Goal: Task Accomplishment & Management: Complete application form

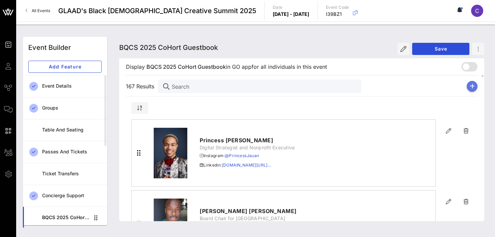
click at [474, 85] on icon "button" at bounding box center [472, 86] width 5 height 5
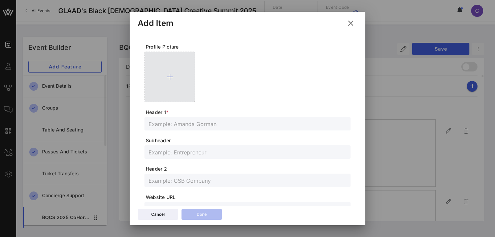
click at [169, 75] on icon at bounding box center [169, 77] width 7 height 8
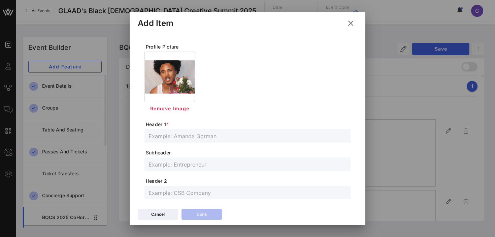
click at [195, 137] on input "text" at bounding box center [248, 135] width 198 height 9
paste input "Raaydzin"
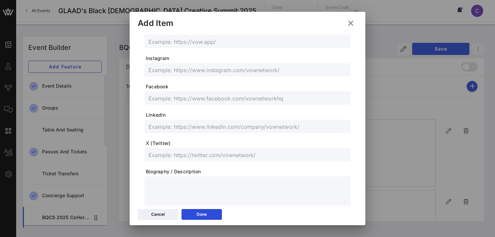
scroll to position [182, 0]
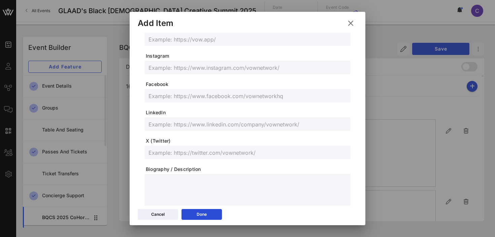
type input "Raaydzin"
click at [174, 152] on input "text" at bounding box center [248, 152] width 198 height 9
paste input "@Zeusgotfans"
type input "@Zeusgotfans"
click at [164, 65] on input "text" at bounding box center [248, 67] width 198 height 9
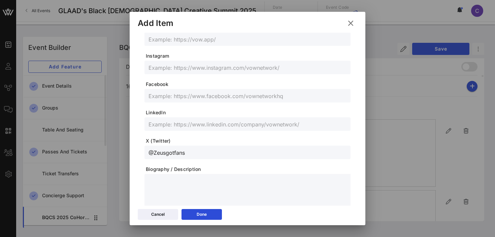
paste input "@Raaydzin"
type input "@Raaydzin"
click at [197, 214] on div "Done" at bounding box center [202, 214] width 10 height 7
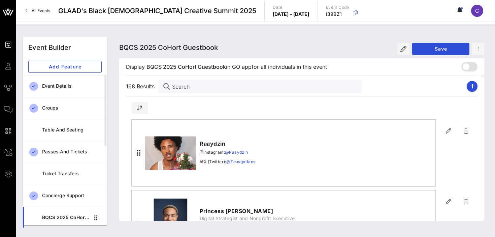
scroll to position [169, 0]
click at [474, 84] on icon "button" at bounding box center [472, 86] width 5 height 5
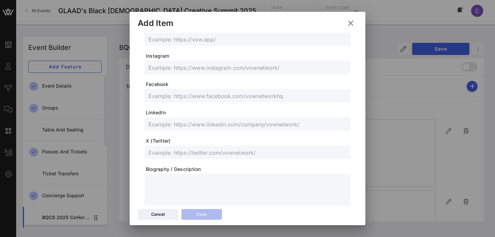
scroll to position [0, 0]
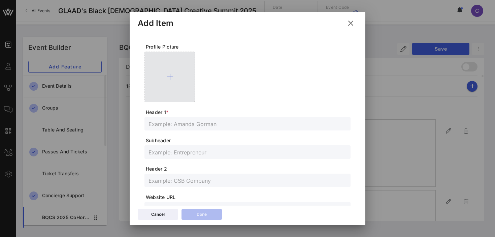
click at [171, 76] on icon at bounding box center [169, 77] width 7 height 8
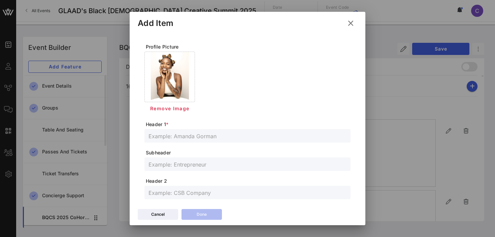
click at [182, 135] on input "text" at bounding box center [248, 135] width 198 height 9
paste input "[PERSON_NAME] -The (She.LL)"
type input "[PERSON_NAME] -The (She.LL)"
click at [170, 165] on input "text" at bounding box center [248, 164] width 198 height 9
paste input "Creative Technologist"
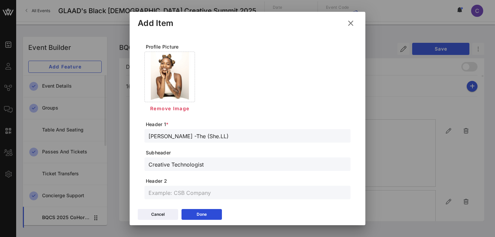
type input "Creative Technologist"
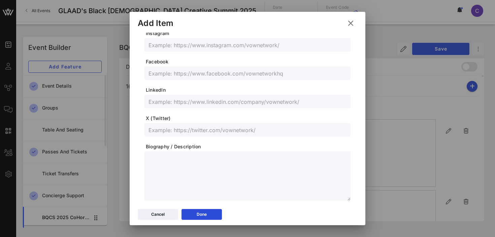
scroll to position [207, 0]
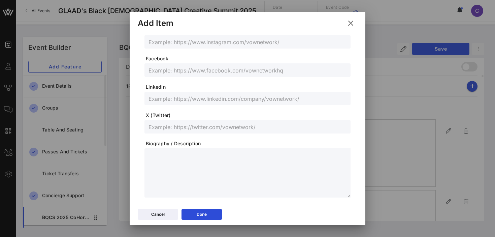
click at [179, 97] on input "text" at bounding box center [248, 98] width 198 height 9
paste input "[URL][DOMAIN_NAME]"
type input "[URL][DOMAIN_NAME]"
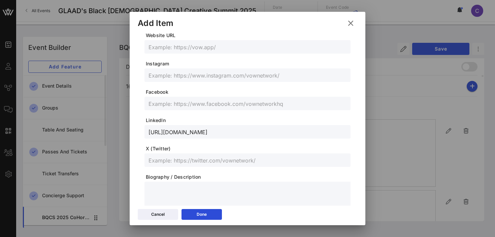
scroll to position [173, 0]
click at [173, 77] on input "text" at bounding box center [248, 76] width 198 height 9
paste input "@the.she.ll"
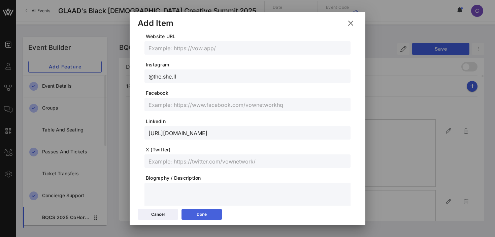
type input "@the.she.ll"
click at [201, 215] on icon at bounding box center [201, 214] width 5 height 4
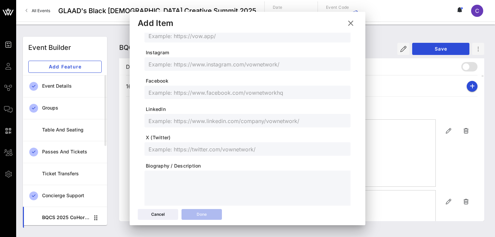
scroll to position [161, 0]
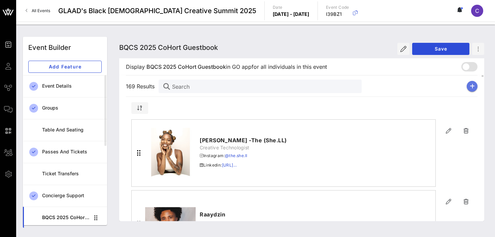
click at [472, 89] on icon "button" at bounding box center [472, 86] width 5 height 5
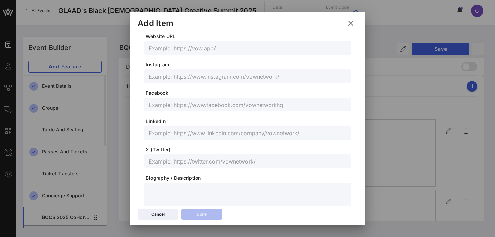
scroll to position [0, 0]
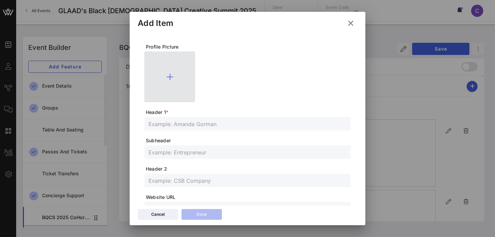
click at [169, 76] on icon at bounding box center [169, 77] width 7 height 8
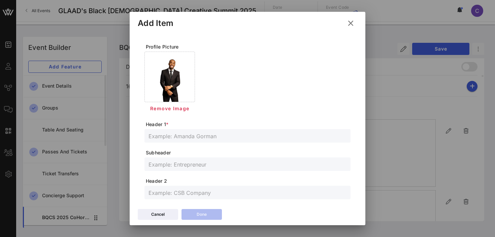
click at [207, 134] on input "text" at bounding box center [248, 135] width 198 height 9
paste input "Rashaad Burghàlie"
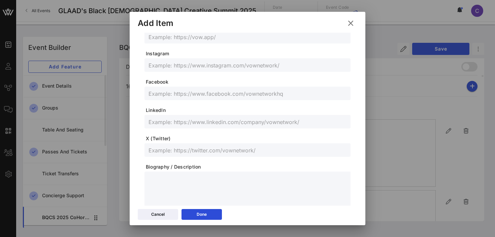
scroll to position [184, 0]
type input "Rashaad Burghàlie"
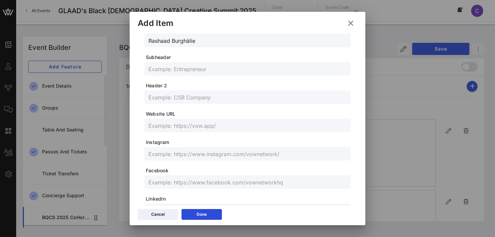
scroll to position [94, 0]
click at [175, 75] on div at bounding box center [248, 69] width 198 height 13
paste input "Fashion & Impact Executive"
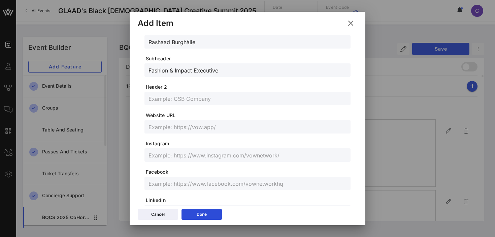
type input "Fashion & Impact Executive"
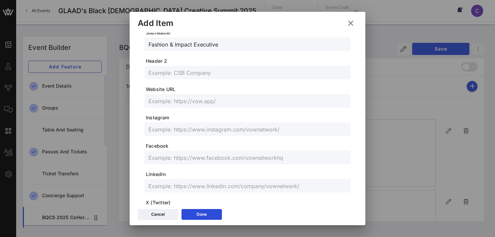
scroll to position [132, 0]
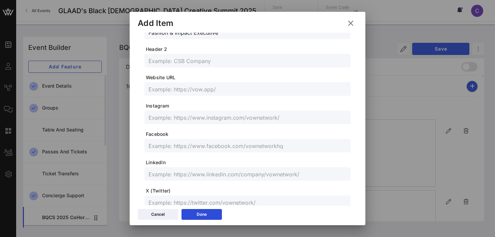
click at [185, 174] on input "text" at bounding box center [248, 173] width 198 height 9
paste input "[DOMAIN_NAME][URL]"
type input "[DOMAIN_NAME][URL]"
click at [192, 117] on input "text" at bounding box center [248, 117] width 198 height 9
paste input "@iAmRashaad"
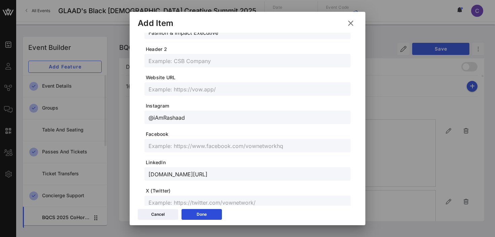
type input "@iAmRashaad"
click at [185, 145] on input "text" at bounding box center [248, 145] width 198 height 9
paste input "[URL][DOMAIN_NAME]"
type input "[URL][DOMAIN_NAME]"
click at [201, 214] on icon at bounding box center [201, 214] width 5 height 4
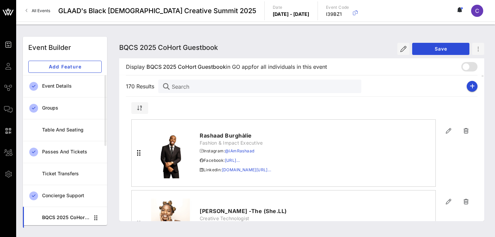
scroll to position [120, 0]
click at [471, 87] on icon "button" at bounding box center [472, 86] width 5 height 5
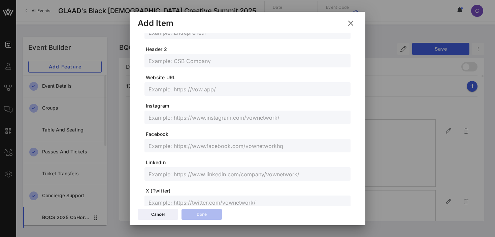
scroll to position [0, 0]
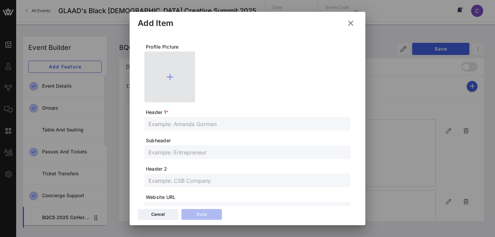
click at [168, 73] on icon at bounding box center [169, 77] width 7 height 8
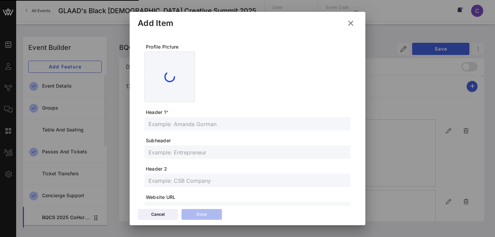
click at [173, 124] on input "text" at bounding box center [248, 123] width 198 height 9
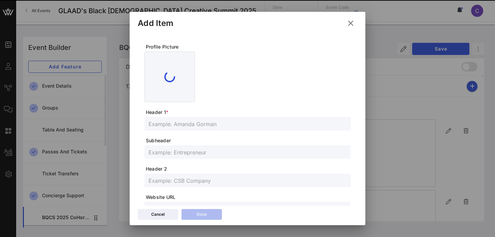
paste input "[PERSON_NAME]"
type input "[PERSON_NAME]"
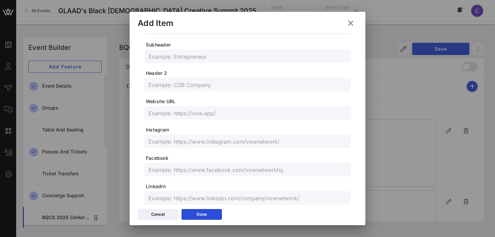
scroll to position [103, 0]
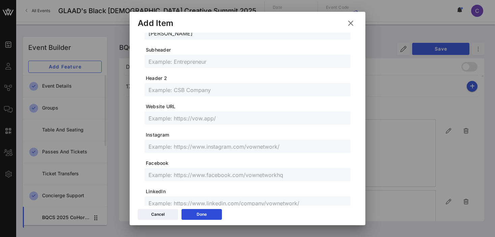
click at [175, 64] on input "text" at bounding box center [248, 61] width 198 height 9
paste input "Cultural Connector. Storyteller. Strategist."
type input "Cultural Connector. Storyteller. Strategist."
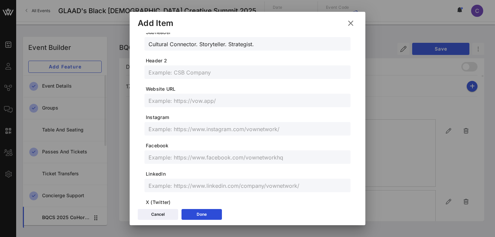
click at [171, 185] on input "text" at bounding box center [248, 185] width 198 height 9
paste input "[URL][DOMAIN_NAME]"
type input "[URL][DOMAIN_NAME]"
click at [191, 128] on input "text" at bounding box center [248, 128] width 198 height 9
paste input "@RecaAshauntae"
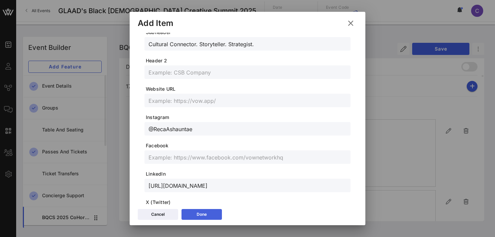
type input "@RecaAshauntae"
click at [198, 214] on div "Done" at bounding box center [202, 214] width 10 height 7
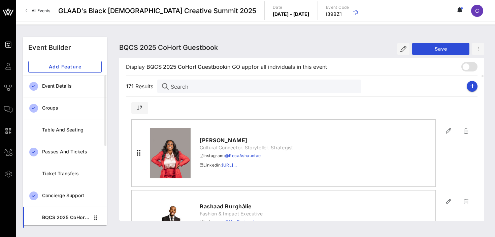
scroll to position [108, 0]
click at [470, 84] on icon "button" at bounding box center [472, 86] width 5 height 5
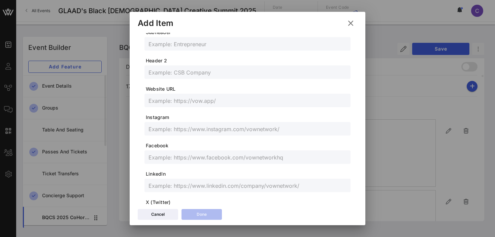
scroll to position [0, 0]
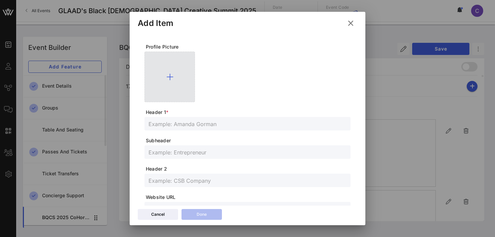
click at [169, 76] on icon at bounding box center [169, 77] width 7 height 8
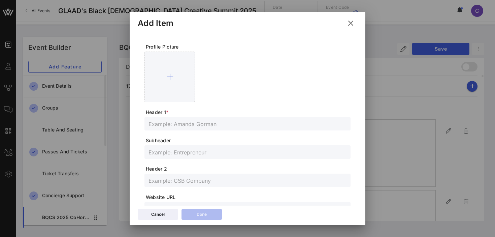
click at [184, 123] on input "text" at bounding box center [248, 123] width 198 height 9
paste input "[PERSON_NAME]"
type input "[PERSON_NAME]"
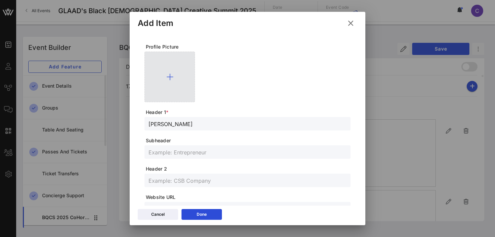
click at [170, 76] on icon at bounding box center [169, 77] width 7 height 8
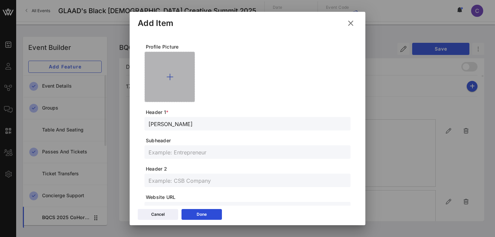
click at [171, 74] on icon at bounding box center [169, 77] width 7 height 8
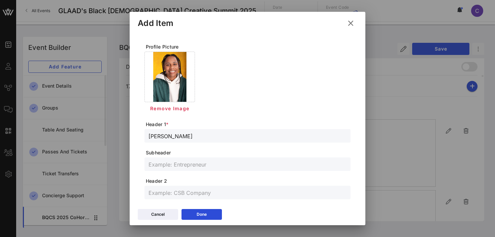
click at [184, 165] on input "text" at bounding box center [248, 164] width 198 height 9
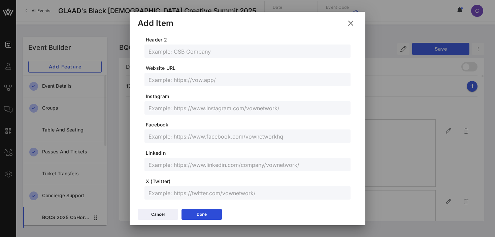
scroll to position [146, 0]
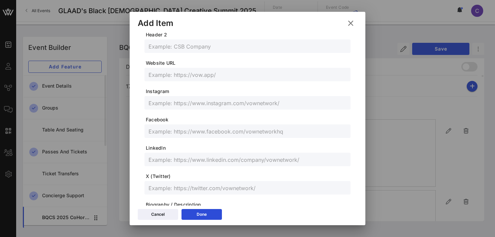
click at [176, 104] on input "text" at bounding box center [248, 102] width 198 height 9
paste input "@irawniq"
type input "@irawniq"
click at [204, 214] on icon at bounding box center [201, 214] width 5 height 4
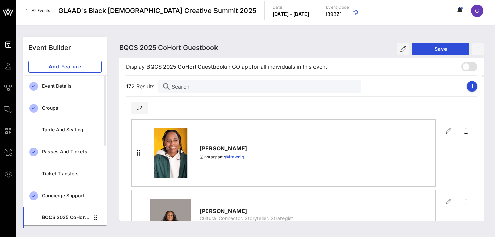
scroll to position [134, 0]
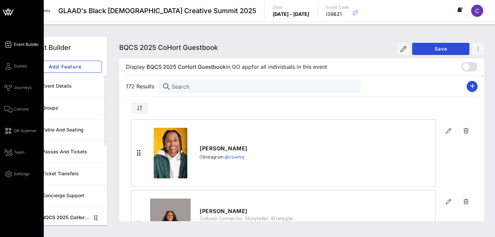
click at [10, 13] on icon at bounding box center [12, 13] width 4 height 6
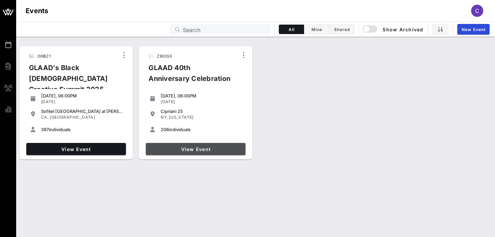
click at [196, 149] on span "View Event" at bounding box center [196, 149] width 94 height 6
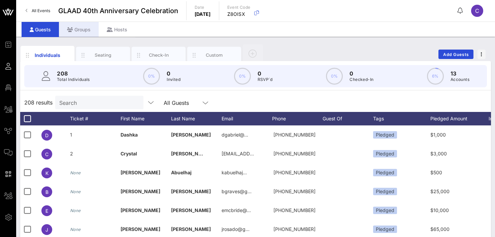
click at [77, 32] on div "Groups" at bounding box center [79, 29] width 40 height 15
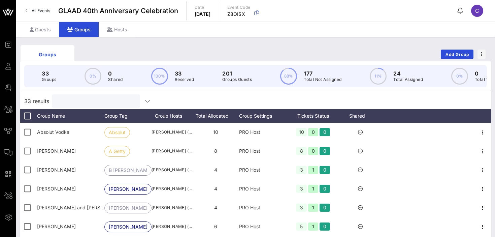
click at [74, 102] on input "text" at bounding box center [95, 101] width 79 height 9
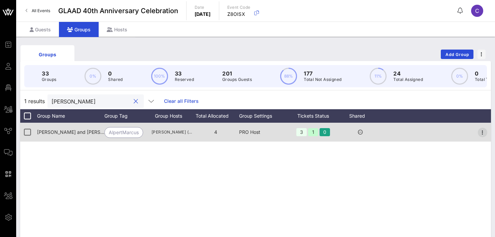
type input "[PERSON_NAME]"
click at [483, 133] on icon "button" at bounding box center [483, 132] width 8 height 8
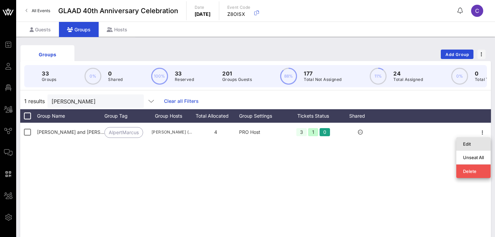
click at [470, 141] on div "Edit" at bounding box center [473, 143] width 21 height 5
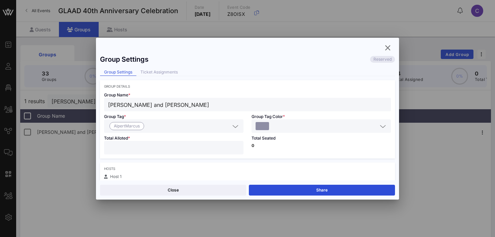
click at [385, 125] on icon at bounding box center [383, 126] width 6 height 8
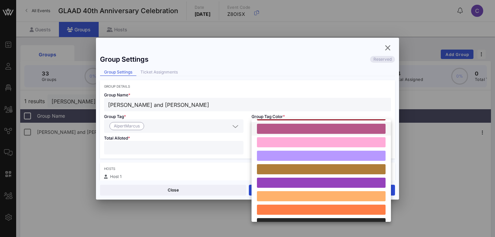
scroll to position [186, 0]
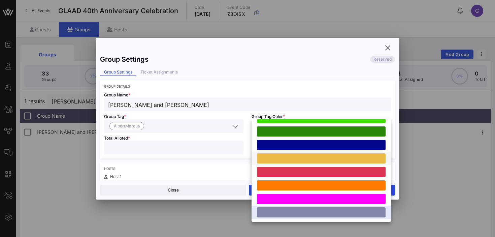
click at [314, 159] on div at bounding box center [321, 158] width 129 height 10
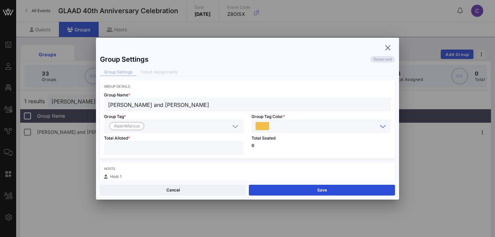
click at [271, 148] on div "Total Seated 0" at bounding box center [322, 146] width 148 height 26
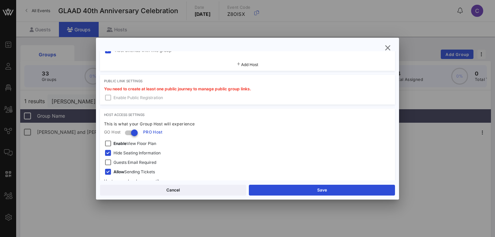
scroll to position [206, 0]
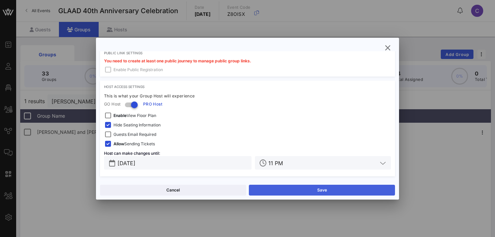
click at [307, 192] on button "Save" at bounding box center [322, 190] width 146 height 11
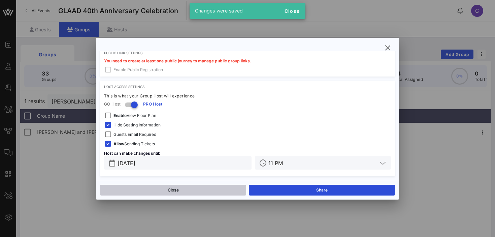
click at [203, 187] on button "Close" at bounding box center [173, 190] width 146 height 11
